Goal: Obtain resource: Download file/media

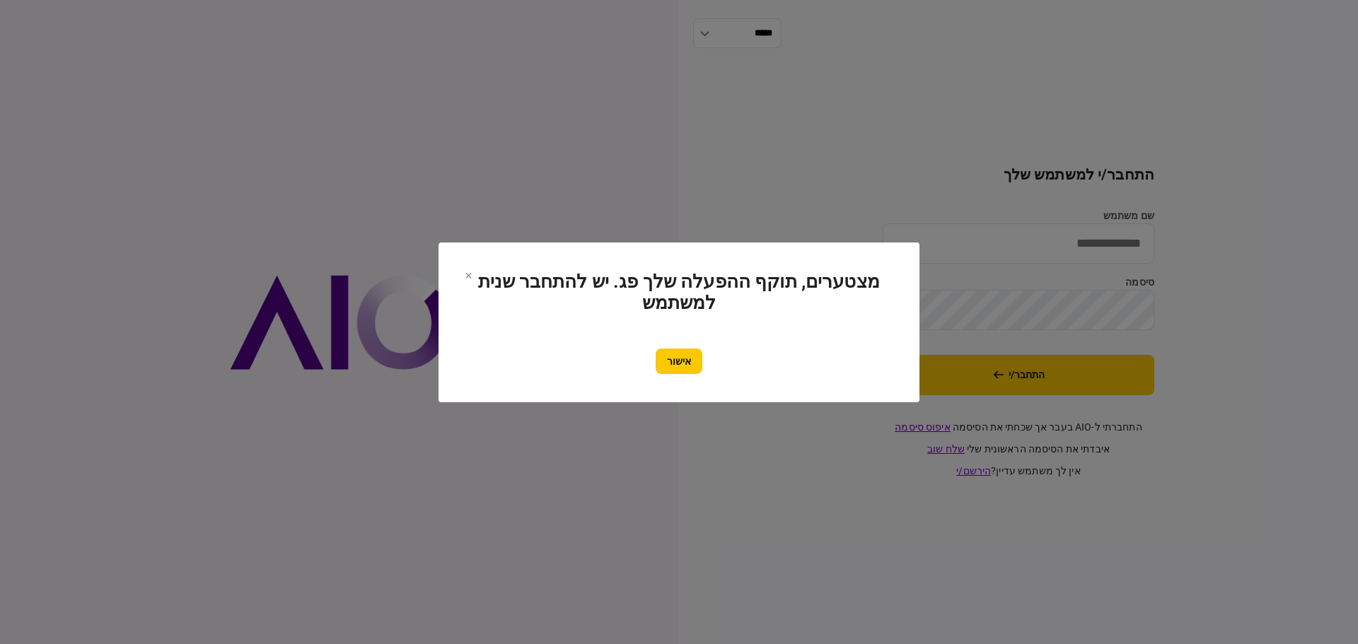
click at [674, 356] on button "אישור" at bounding box center [679, 361] width 47 height 25
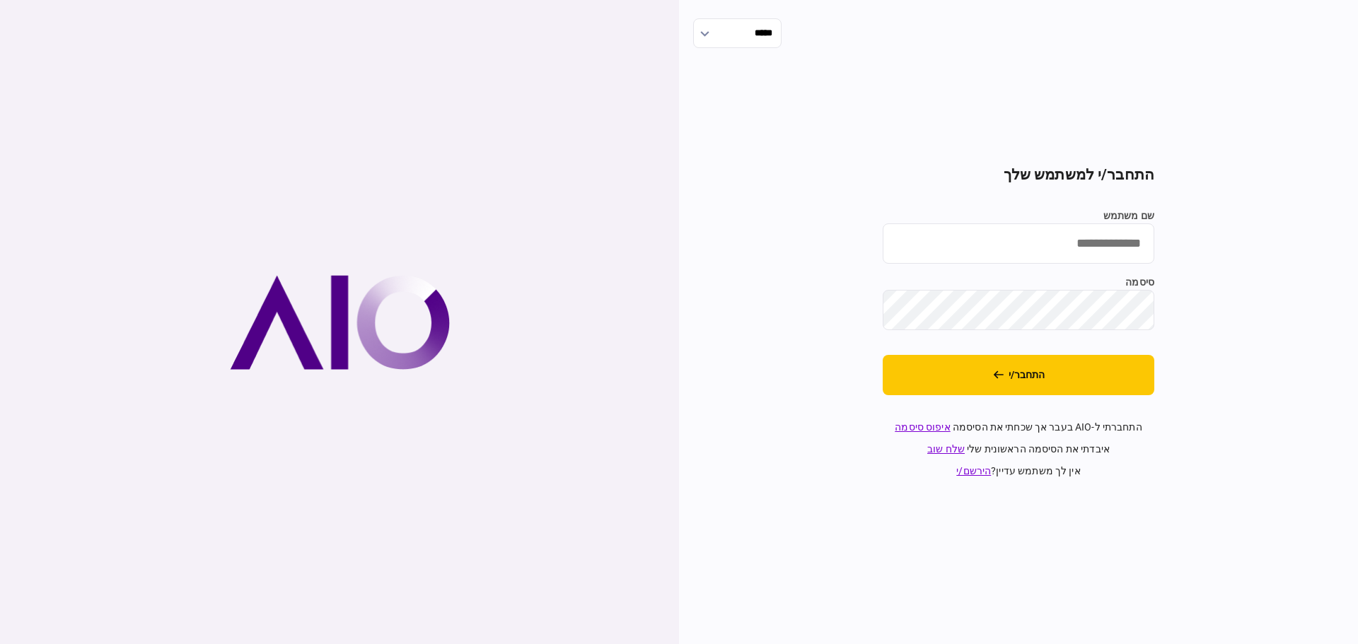
click at [1003, 262] on input "שם משתמש" at bounding box center [1019, 243] width 272 height 40
type input "*******"
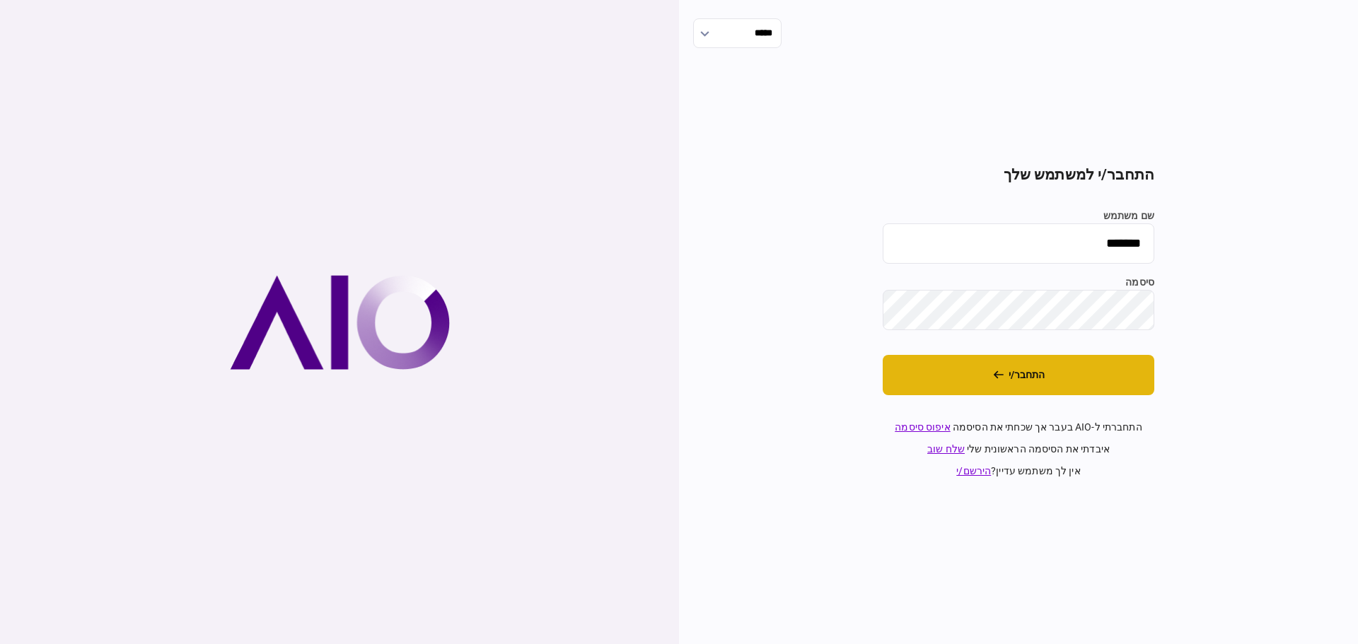
click at [1057, 368] on button "התחבר/י" at bounding box center [1019, 375] width 272 height 40
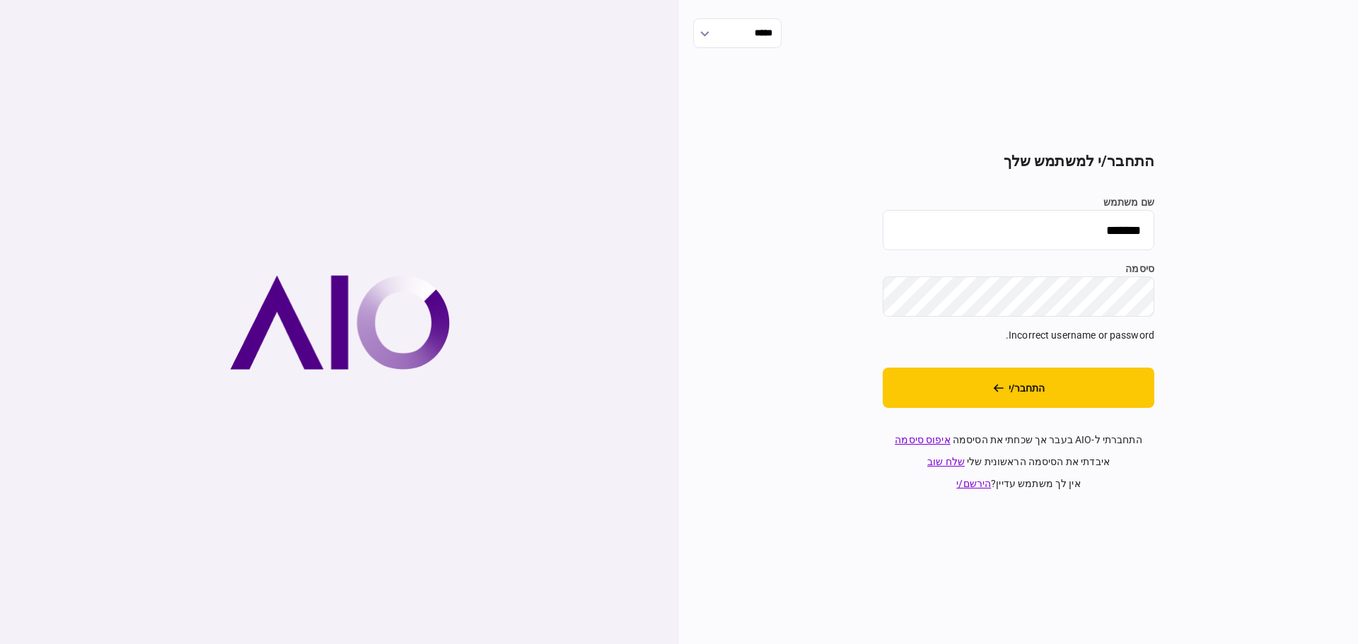
click at [1331, 270] on div "***** התחבר/י למשתמש שלך שם משתמש ******* סיסמה Incorrect username or password.…" at bounding box center [1018, 322] width 679 height 644
click at [1122, 395] on button "התחבר/י" at bounding box center [1019, 388] width 272 height 40
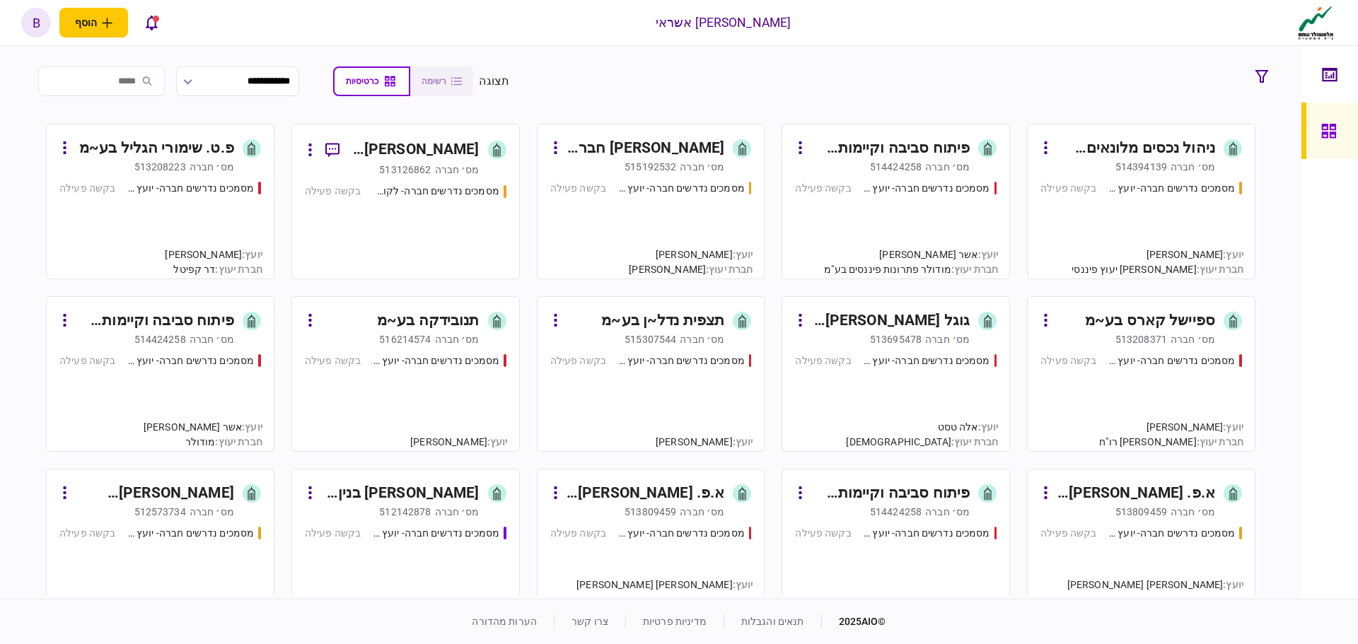
click at [1091, 219] on div "מסמכים נדרשים חברה- יועץ - תהליך חברה בקשה פעילה" at bounding box center [1141, 224] width 202 height 86
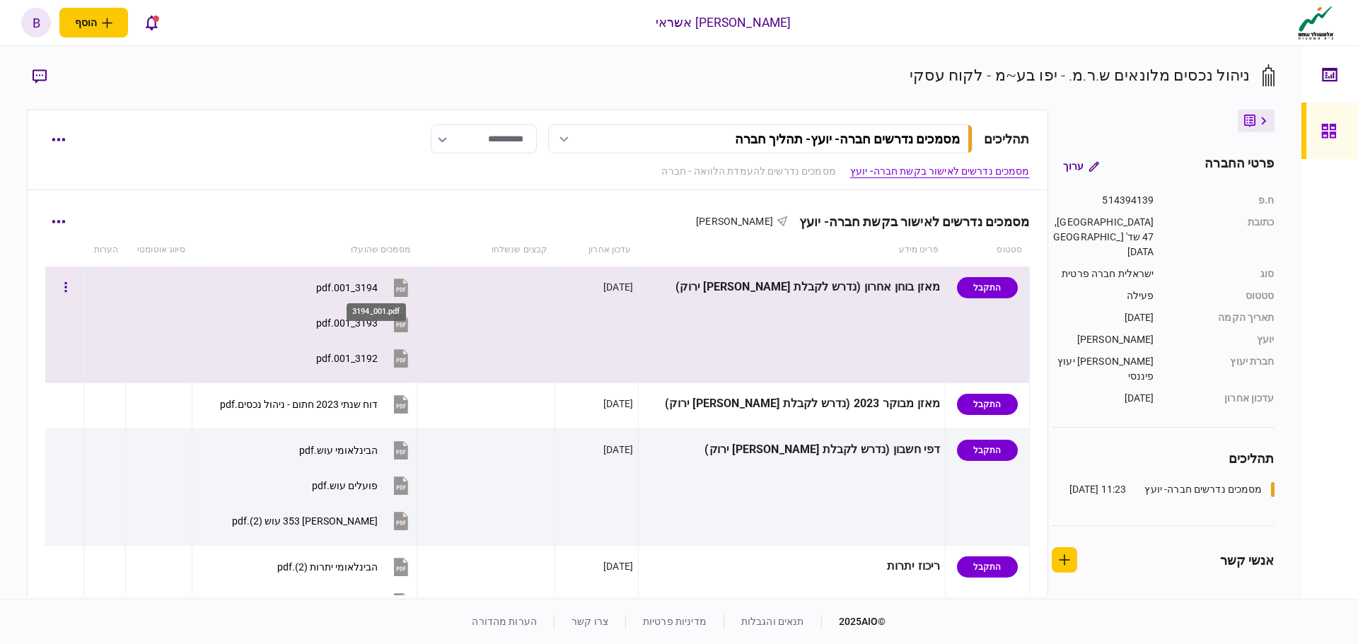
click at [371, 289] on div "3194_001.pdf" at bounding box center [347, 287] width 62 height 11
click at [378, 324] on div "3193_001.pdf" at bounding box center [347, 323] width 62 height 11
click at [378, 281] on button "3194_001.pdf" at bounding box center [363, 288] width 95 height 32
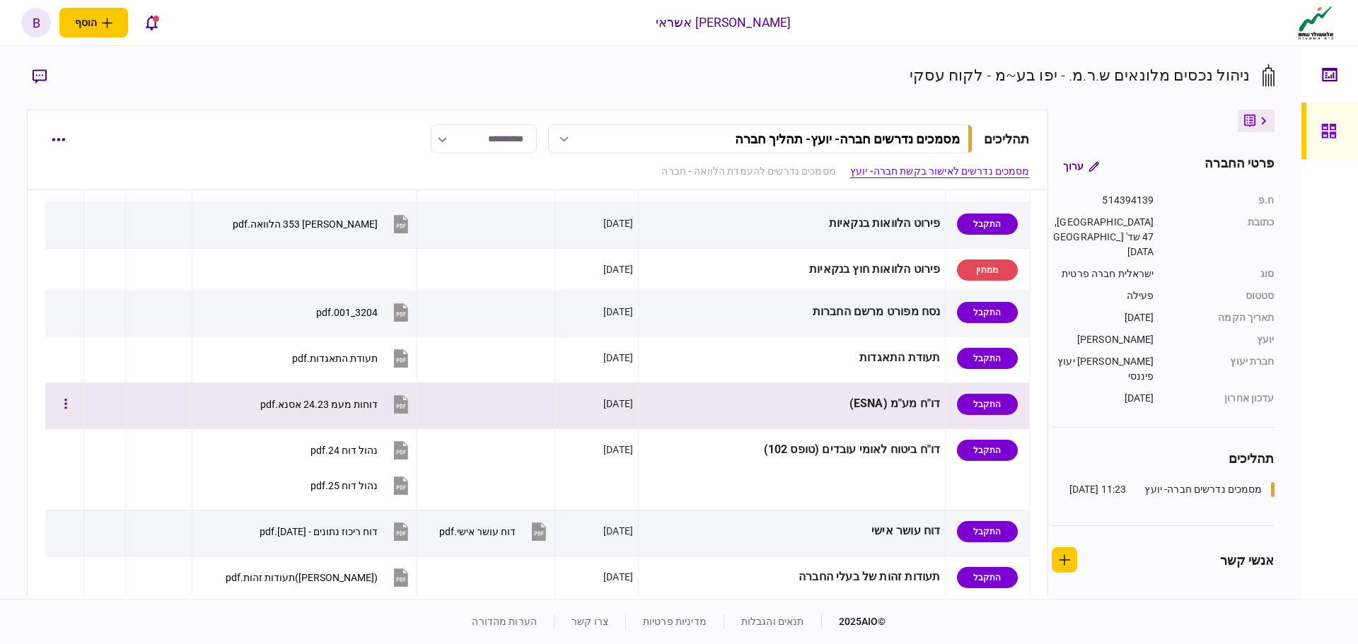
scroll to position [566, 0]
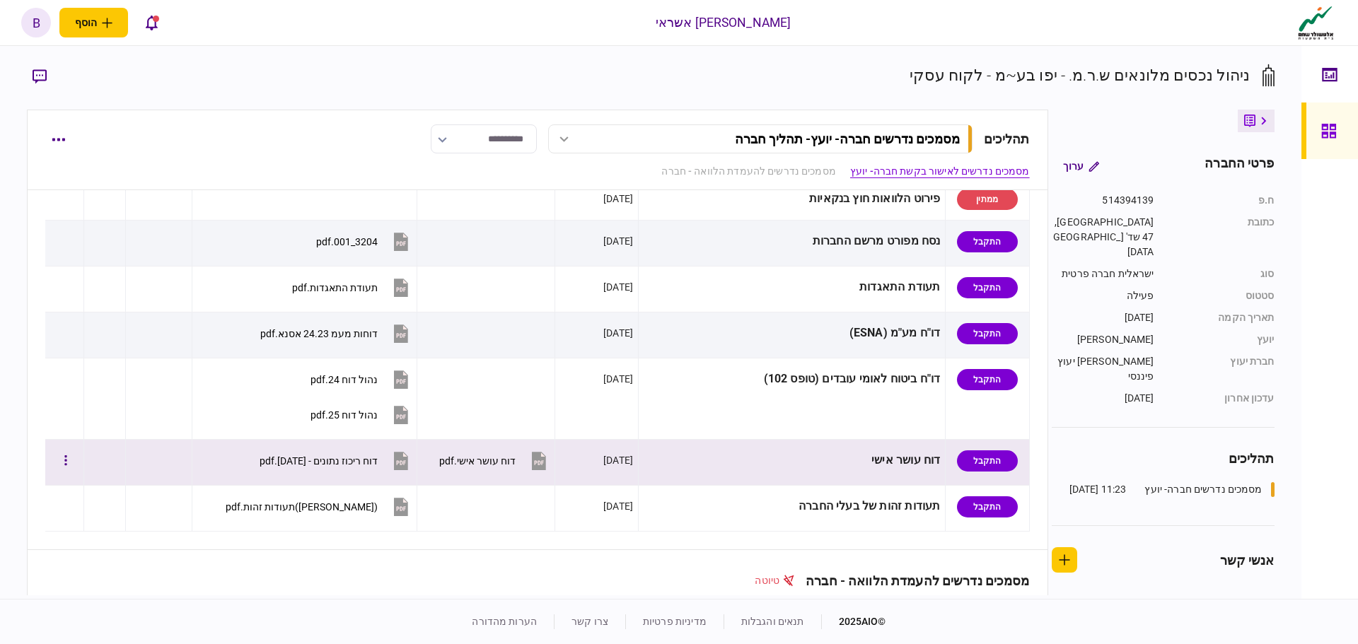
click at [378, 457] on div "דוח ריכוז נתונים - 13-08-2025.pdf" at bounding box center [319, 460] width 118 height 11
click at [329, 461] on div "דוח ריכוז נתונים - 13-08-2025.pdf" at bounding box center [319, 460] width 118 height 11
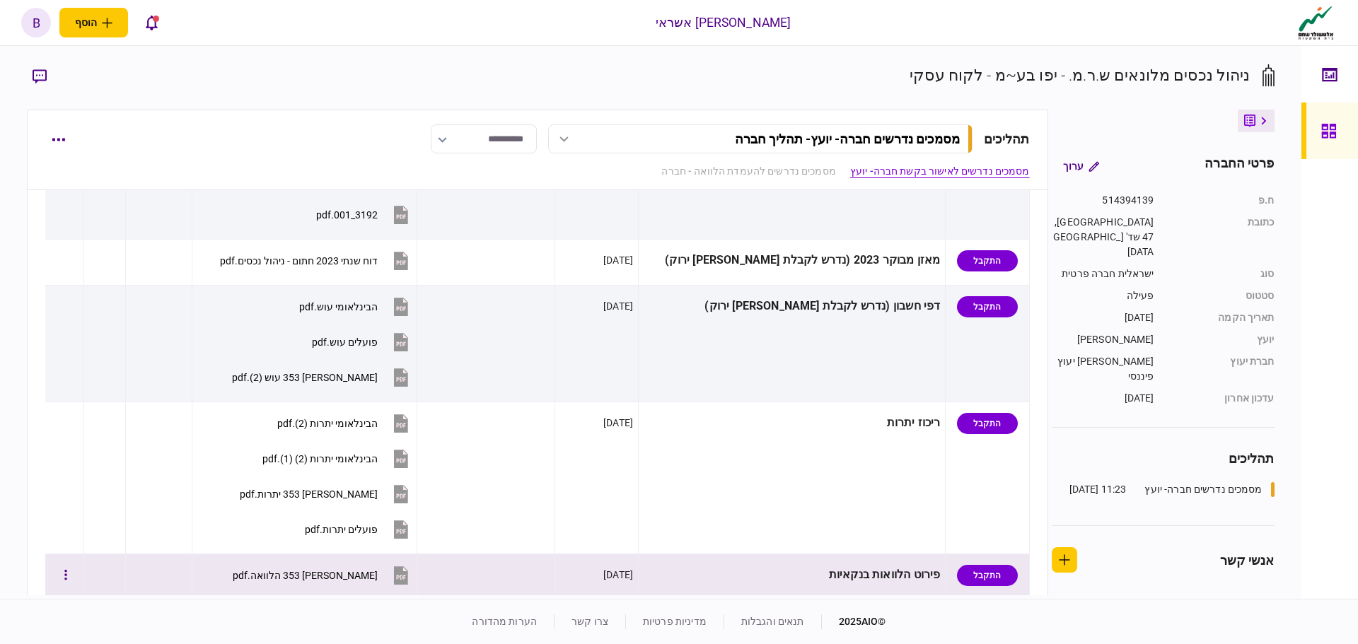
scroll to position [141, 0]
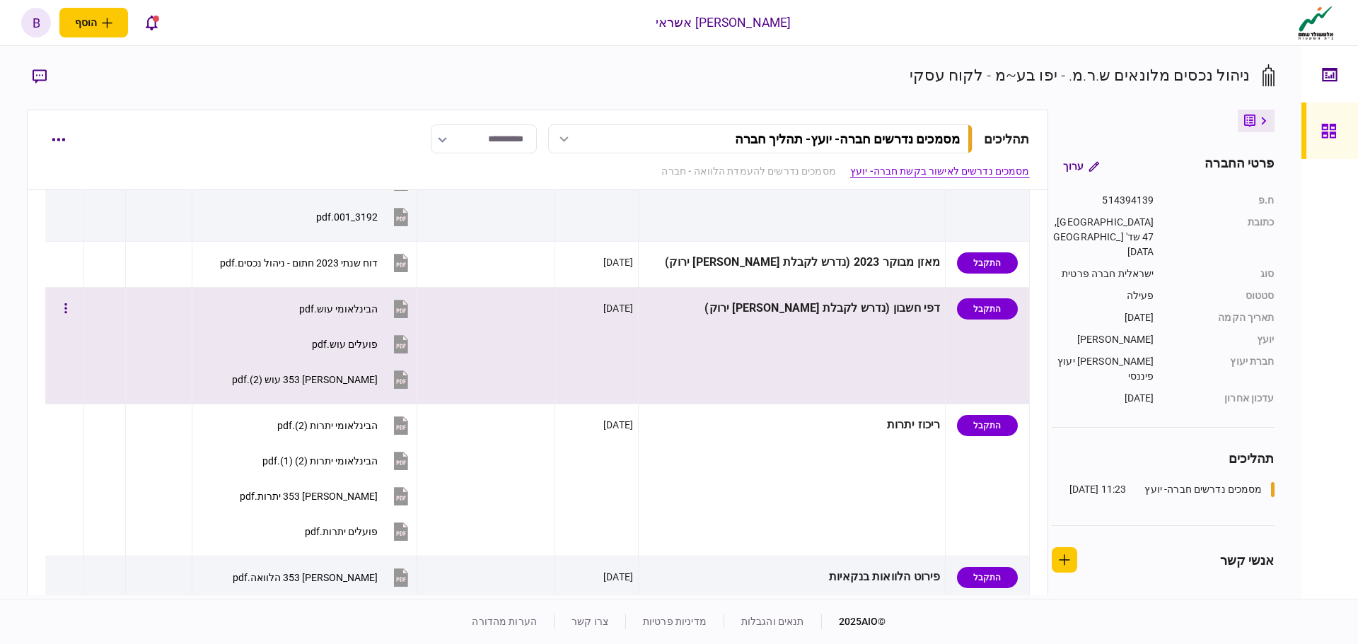
click at [383, 337] on button "פועלים עוש.pdf" at bounding box center [362, 344] width 100 height 32
click at [376, 344] on div "פועלים עוש.pdf" at bounding box center [345, 344] width 66 height 11
click at [367, 344] on div "פועלים עוש.pdf" at bounding box center [345, 344] width 66 height 11
click at [361, 342] on div "פועלים עוש.pdf" at bounding box center [345, 344] width 66 height 11
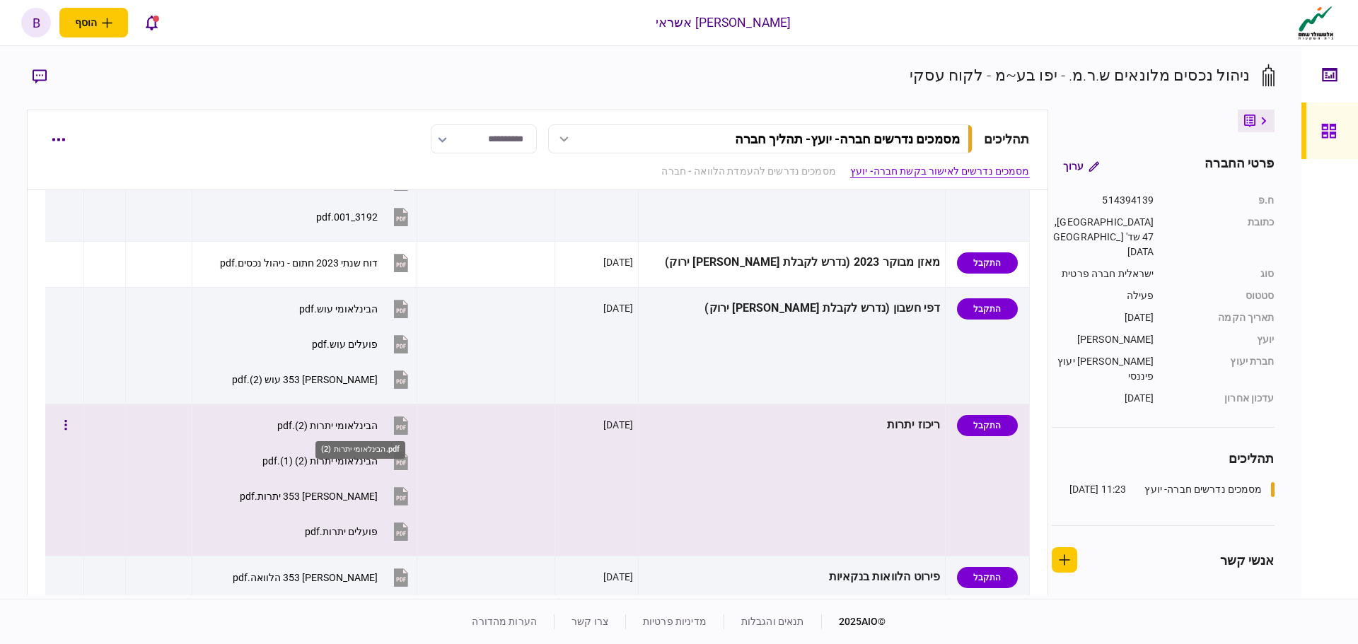
click at [373, 425] on div "הבינלאומי יתרות (2).pdf" at bounding box center [327, 425] width 100 height 11
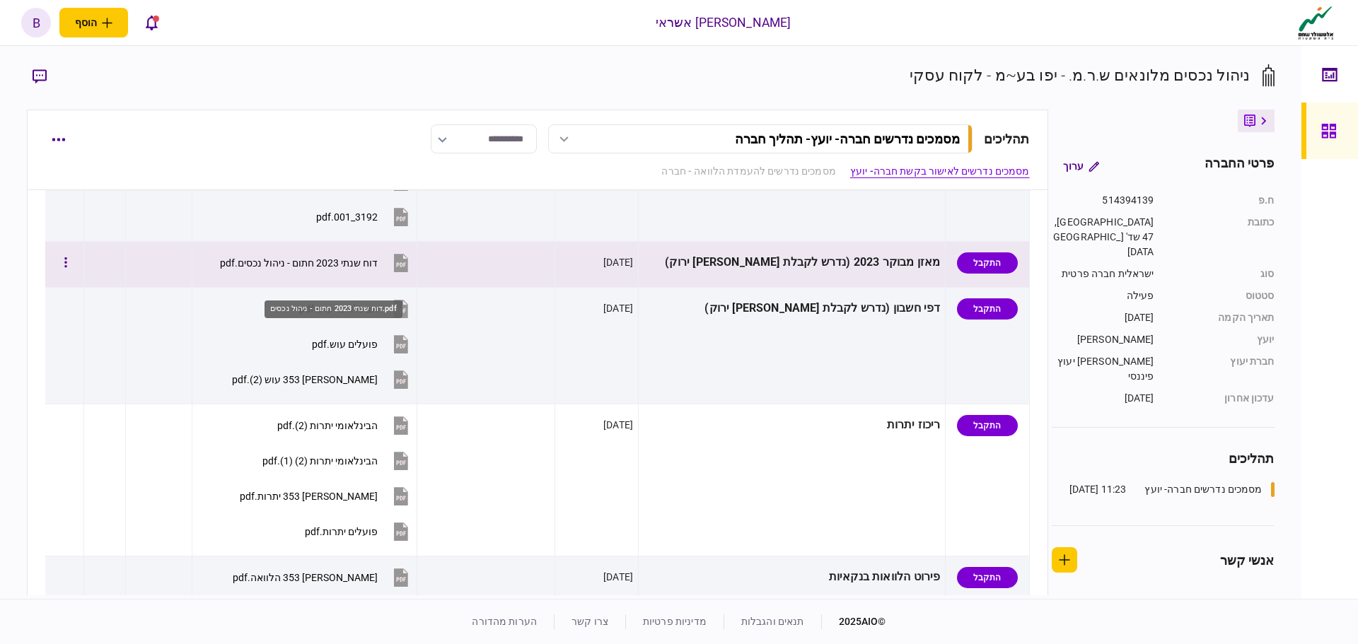
scroll to position [0, 0]
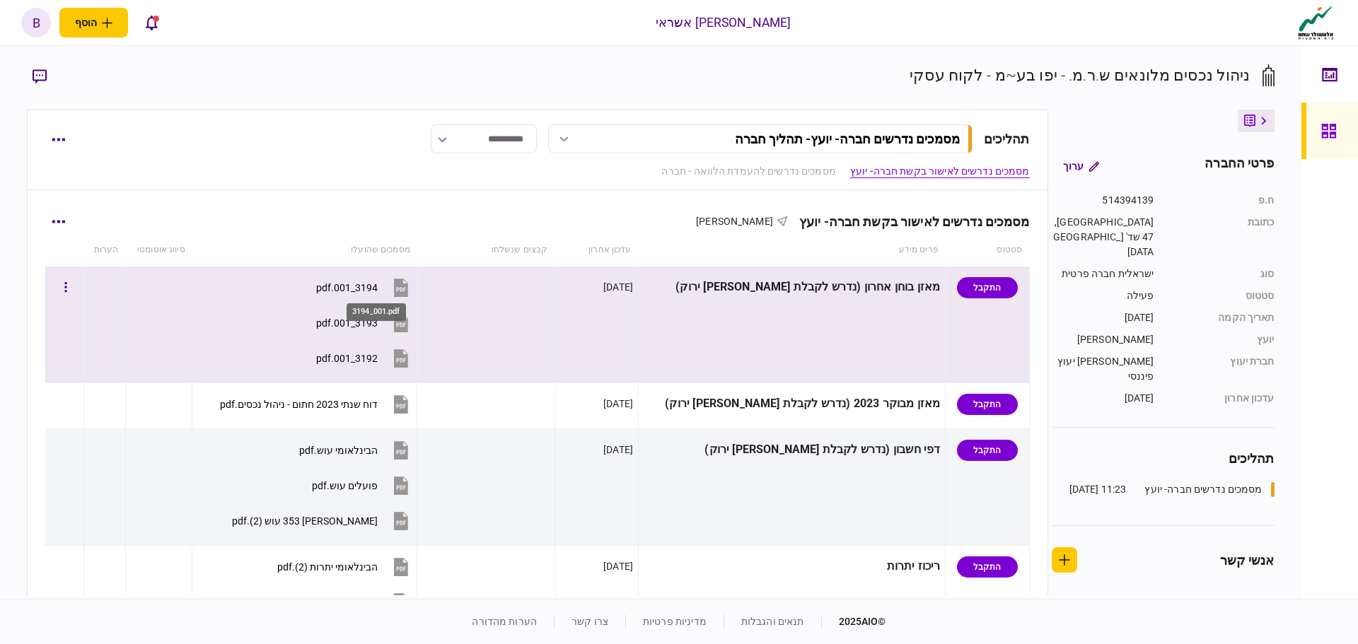
click at [378, 282] on div "3194_001.pdf" at bounding box center [347, 287] width 62 height 11
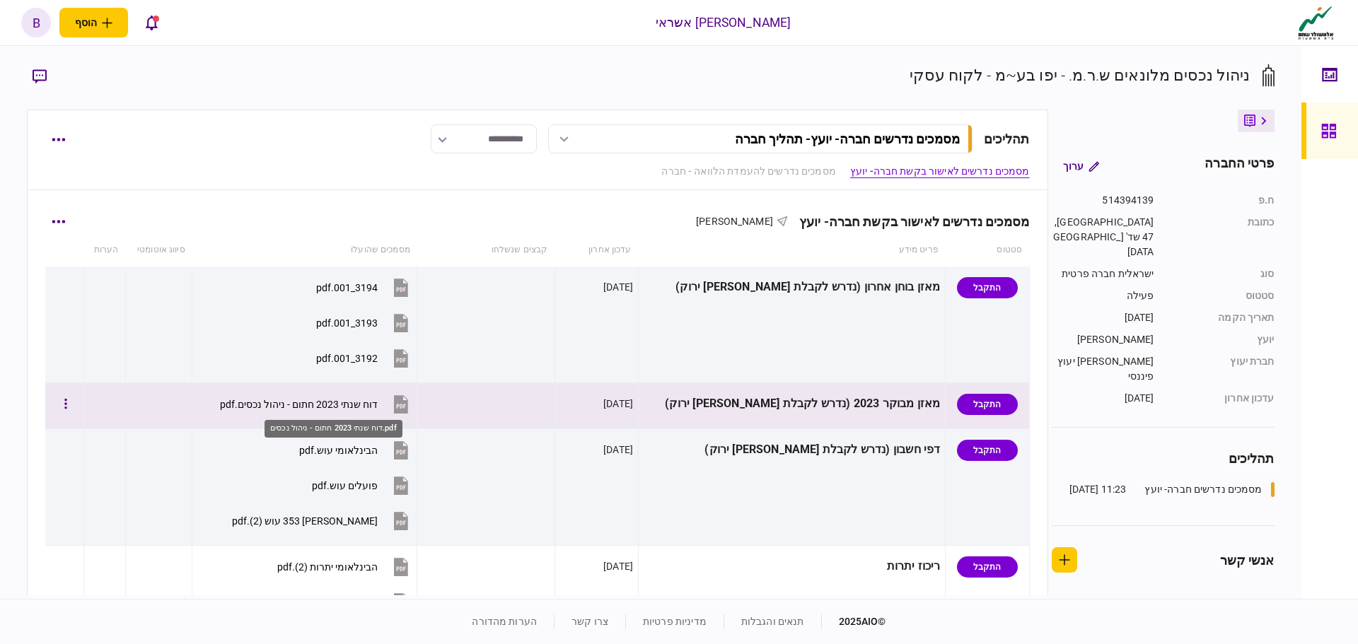
click at [303, 402] on div "דוח שנתי 2023 חתום - ניהול נכסים.pdf" at bounding box center [299, 404] width 158 height 11
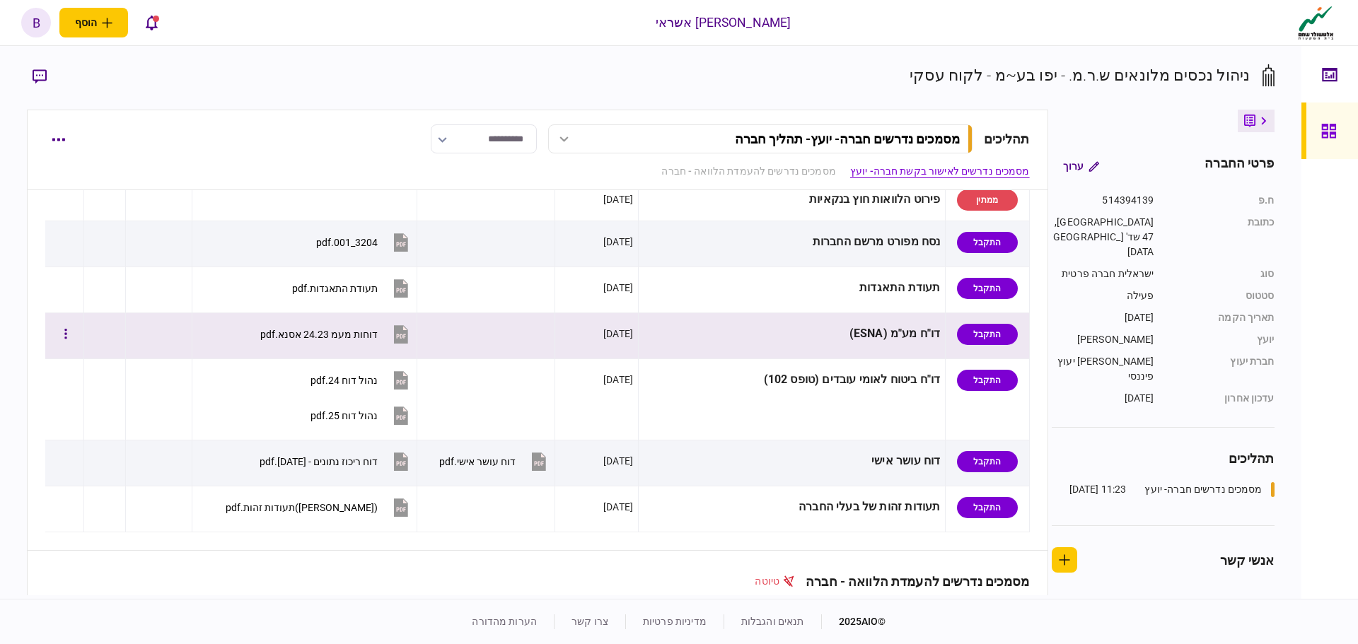
scroll to position [566, 0]
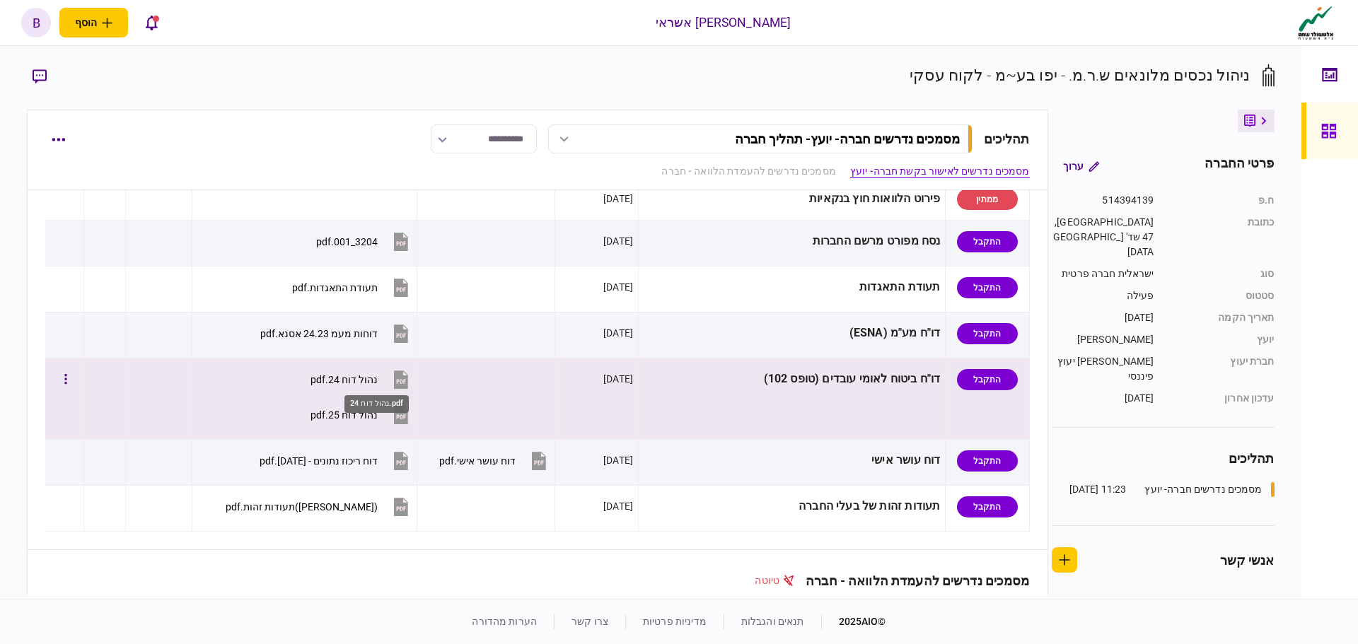
click at [378, 376] on div "נהול דוח 24.pdf" at bounding box center [343, 379] width 67 height 11
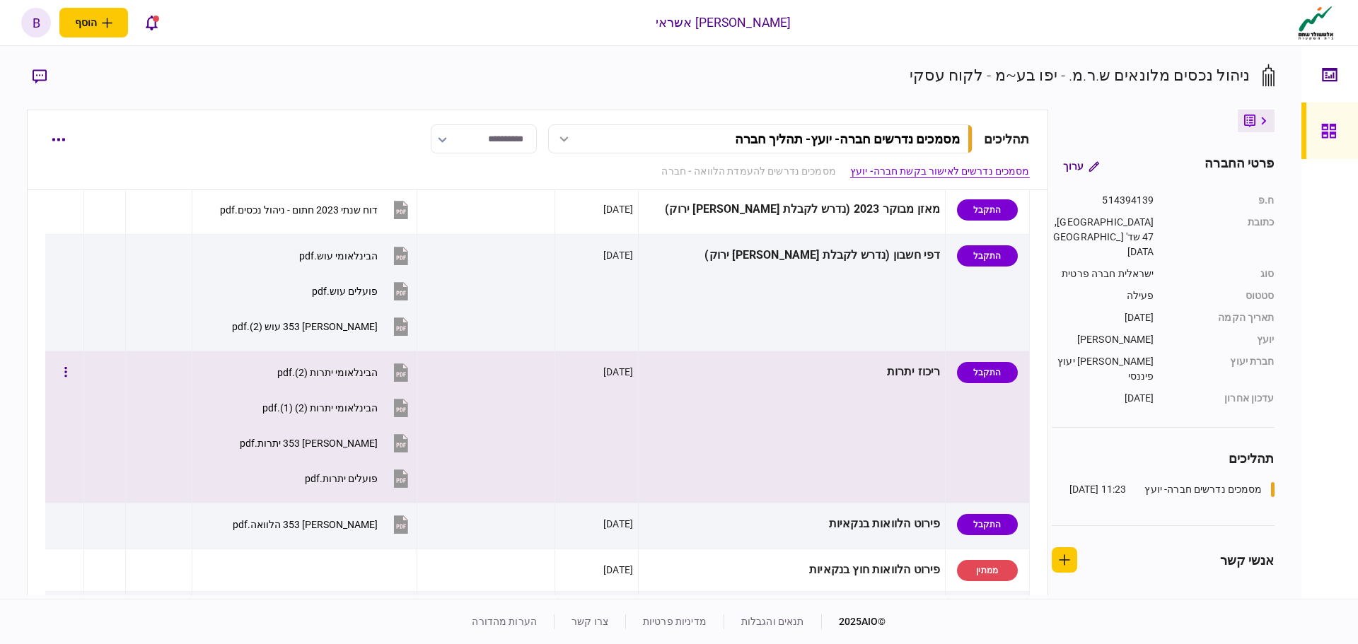
scroll to position [424, 0]
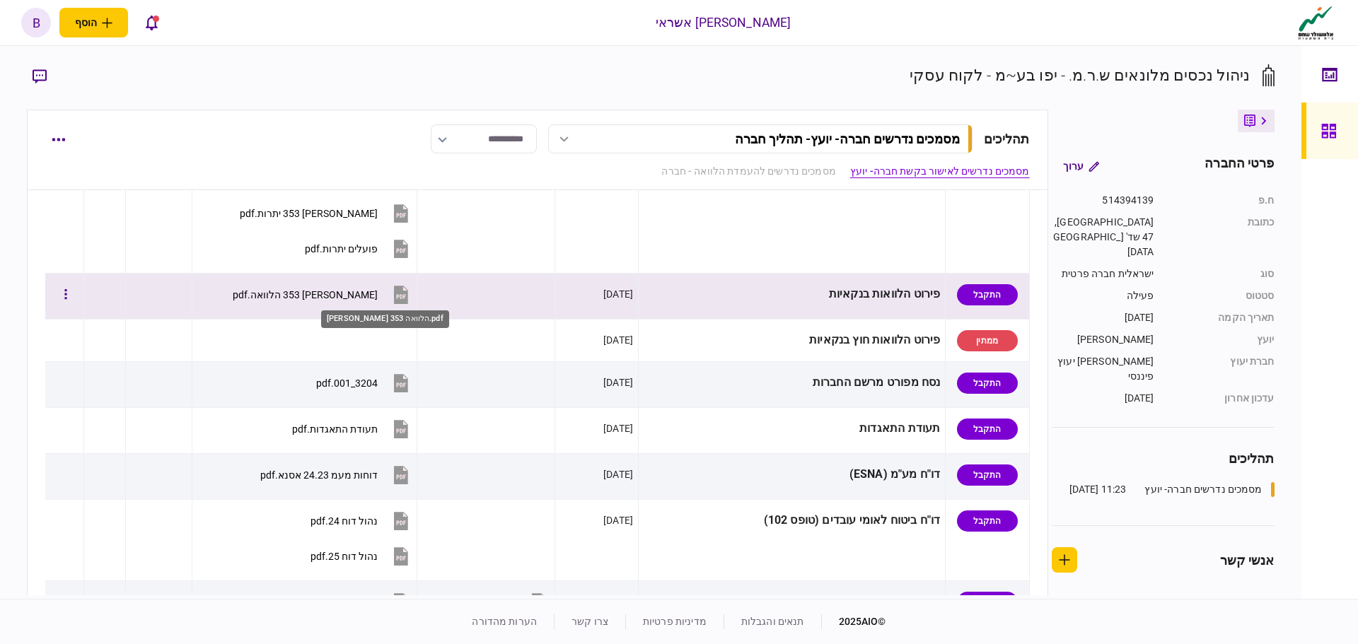
click at [378, 289] on div "מזרחי 353 הלוואה.pdf" at bounding box center [305, 294] width 145 height 11
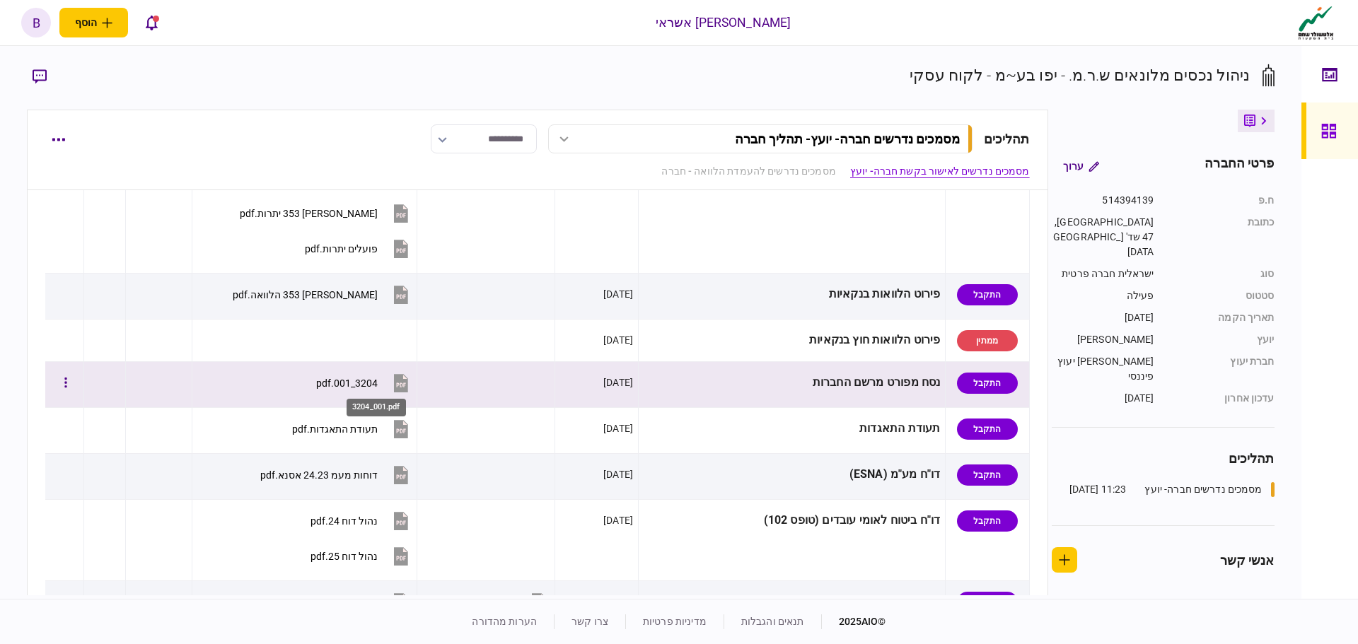
click at [378, 383] on div "3204_001.pdf" at bounding box center [347, 383] width 62 height 11
